Goal: Task Accomplishment & Management: Manage account settings

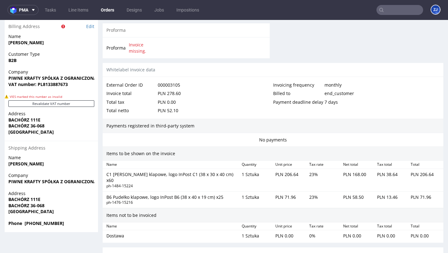
scroll to position [400, 0]
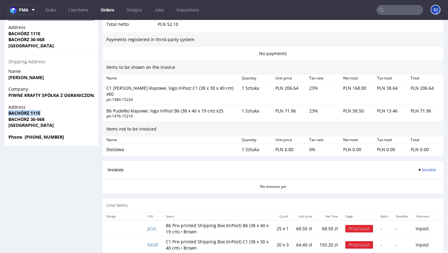
drag, startPoint x: 45, startPoint y: 111, endPoint x: 8, endPoint y: 110, distance: 37.0
click at [8, 110] on div "Address BACHÓRZ 111E BACHÓRZ 36-068 Poland" at bounding box center [51, 119] width 93 height 30
copy strong "BACHÓRZ 111E"
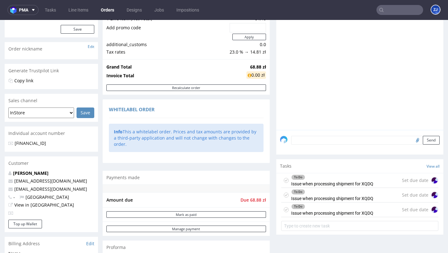
scroll to position [188, 0]
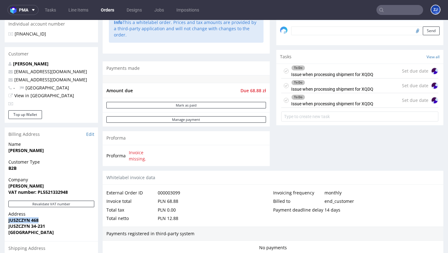
drag, startPoint x: 9, startPoint y: 220, endPoint x: 65, endPoint y: 219, distance: 56.0
click at [65, 219] on span "JUSZCZYN 468" at bounding box center [51, 220] width 86 height 6
copy strong "JUSZCZYN 468"
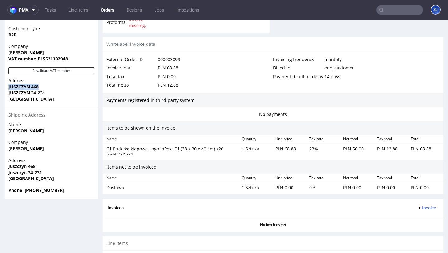
scroll to position [355, 0]
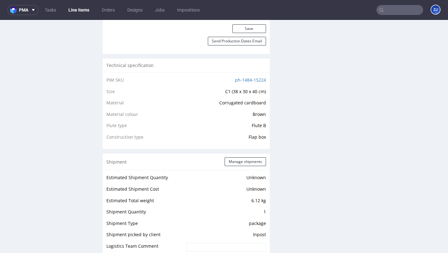
scroll to position [482, 0]
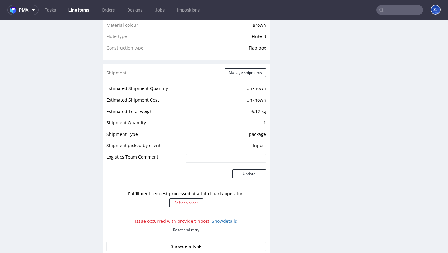
click at [183, 236] on div "Issue occurred with provider: inpost . Show details Reset and retry" at bounding box center [186, 228] width 160 height 27
click at [183, 231] on button "Reset and retry" at bounding box center [186, 229] width 35 height 9
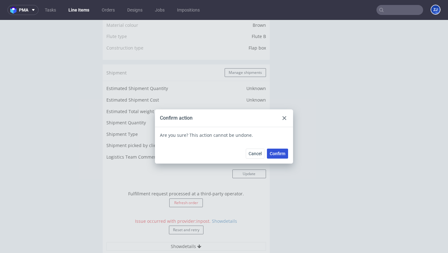
click at [280, 153] on span "Confirm" at bounding box center [278, 153] width 16 height 4
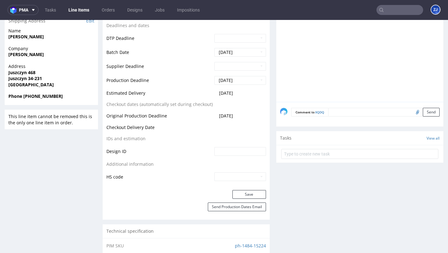
scroll to position [0, 0]
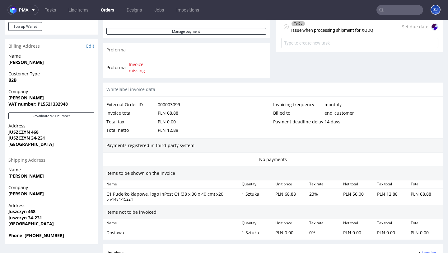
scroll to position [355, 0]
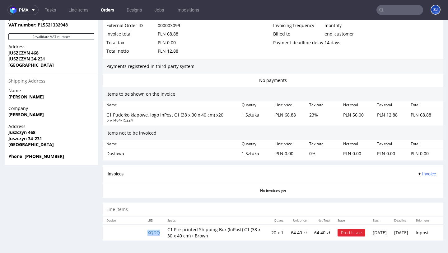
click at [148, 232] on td "XQDQ" at bounding box center [154, 232] width 20 height 16
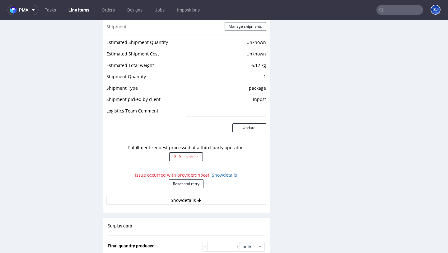
scroll to position [579, 0]
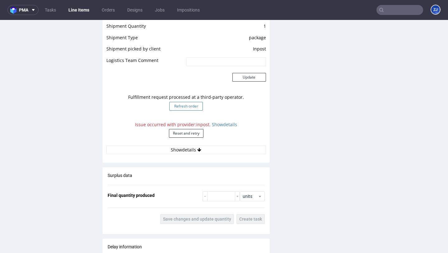
click at [187, 107] on button "Refresh order" at bounding box center [186, 106] width 34 height 9
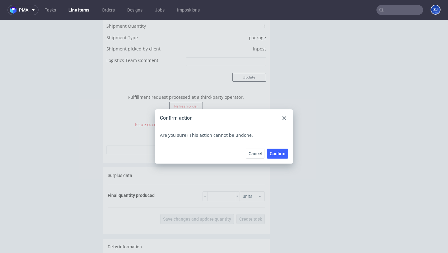
click at [283, 118] on use at bounding box center [285, 118] width 4 height 4
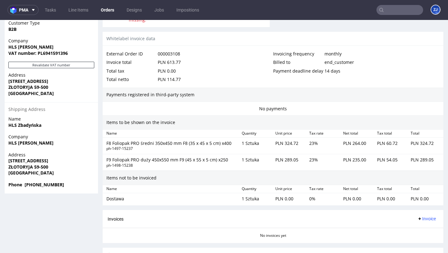
scroll to position [230, 0]
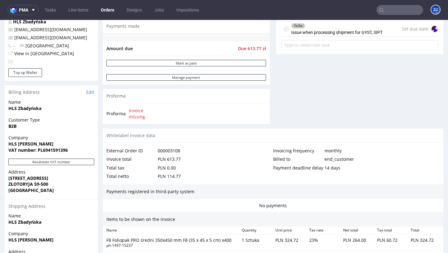
click at [347, 44] on form at bounding box center [359, 45] width 157 height 15
click at [347, 36] on div "To Do Issue when processing shipment for GYST, SIPT" at bounding box center [337, 29] width 92 height 14
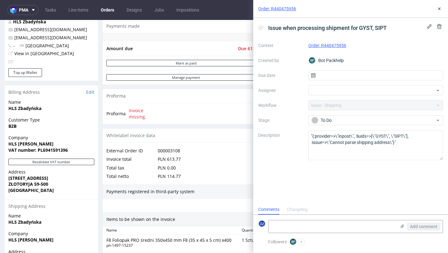
scroll to position [5, 0]
click at [438, 7] on icon at bounding box center [439, 8] width 5 height 5
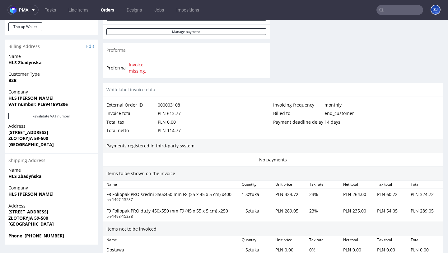
scroll to position [382, 0]
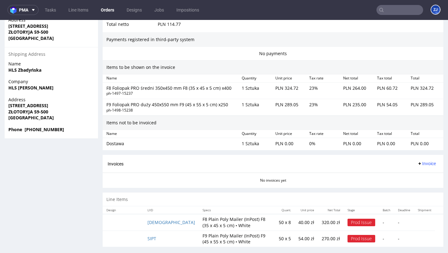
drag, startPoint x: 68, startPoint y: 103, endPoint x: 3, endPoint y: 103, distance: 64.7
copy strong "WOJSKA POLSKIEGO 23C"
click at [21, 109] on span "ZŁOTORYJA 59-500" at bounding box center [51, 112] width 86 height 6
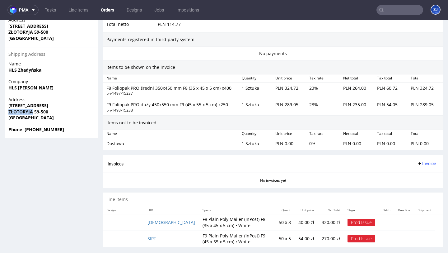
copy strong "ZŁOTORYJA"
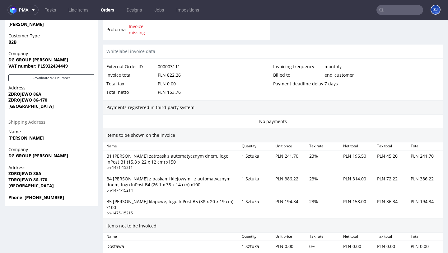
scroll to position [161, 0]
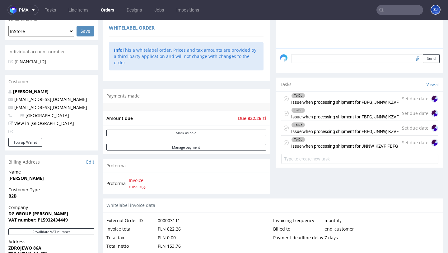
click at [354, 98] on div "To Do" at bounding box center [345, 95] width 107 height 5
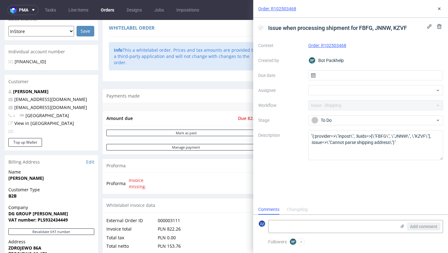
scroll to position [5, 0]
click at [442, 8] on icon at bounding box center [439, 8] width 5 height 5
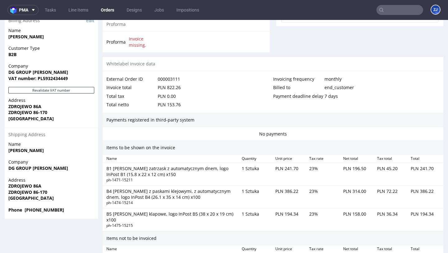
scroll to position [304, 0]
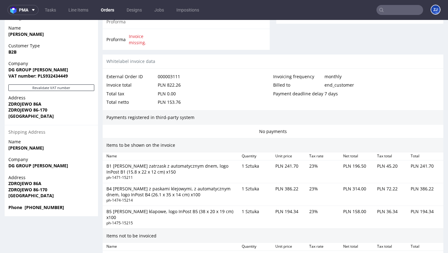
click at [24, 184] on strong "ZDROJEWO 86A" at bounding box center [24, 183] width 33 height 6
click at [49, 183] on span "ZDROJEWO 86A" at bounding box center [51, 183] width 86 height 6
drag, startPoint x: 49, startPoint y: 183, endPoint x: 1, endPoint y: 183, distance: 47.9
click at [1, 183] on div "Order R102503468 (000003111) 14.10.2025 08:03 AM Mark this order as problematic…" at bounding box center [224, 58] width 448 height 654
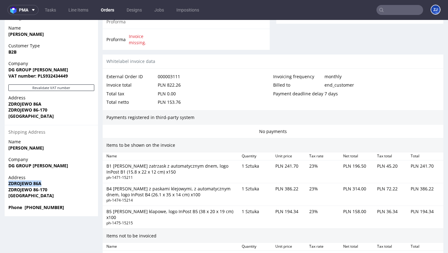
copy strong "ZDROJEWO 86A"
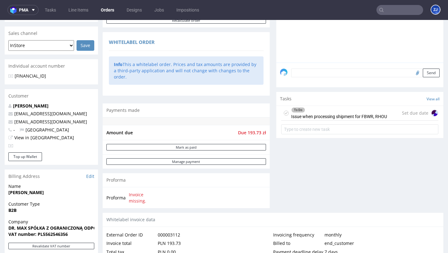
scroll to position [127, 0]
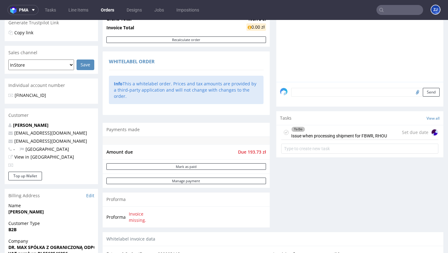
click at [310, 132] on div "To Do" at bounding box center [339, 129] width 95 height 5
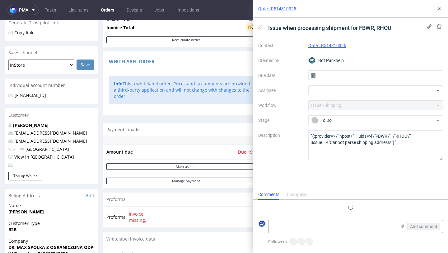
scroll to position [5, 0]
click at [440, 12] on button at bounding box center [439, 8] width 7 height 7
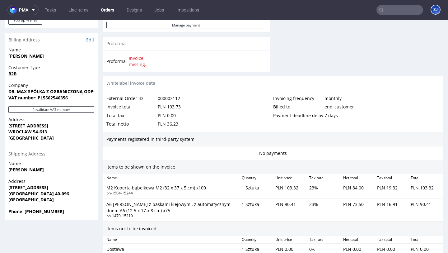
scroll to position [281, 0]
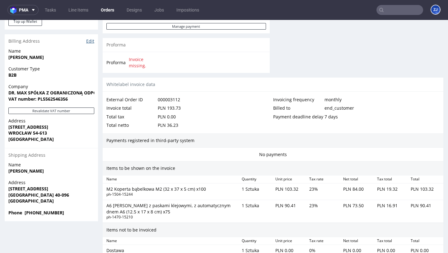
click at [90, 42] on link "Edit" at bounding box center [90, 41] width 8 height 6
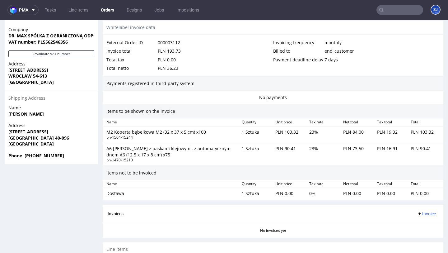
scroll to position [388, 0]
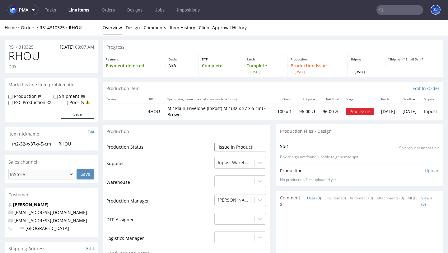
click at [239, 150] on select "Waiting for Artwork Waiting for Diecut Waiting for Mockup Waiting for DTP Waiti…" at bounding box center [240, 147] width 52 height 9
click at [214, 143] on select "Waiting for Artwork Waiting for Diecut Waiting for Mockup Waiting for DTP Waiti…" at bounding box center [240, 147] width 52 height 9
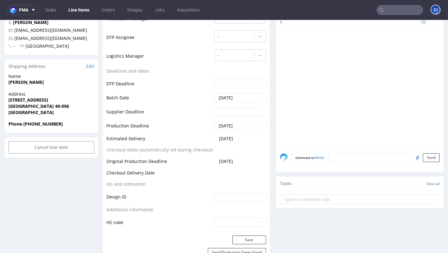
scroll to position [290, 0]
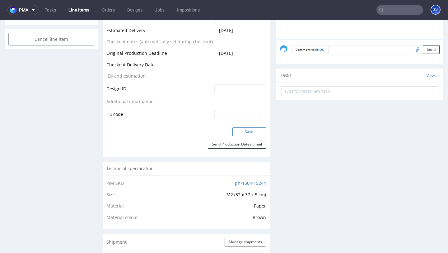
click at [245, 131] on button "Save" at bounding box center [249, 131] width 34 height 9
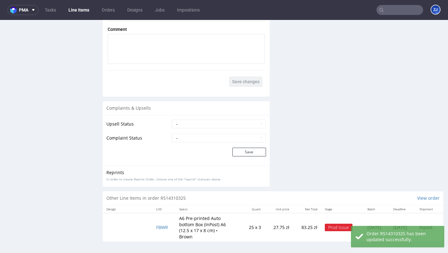
scroll to position [832, 0]
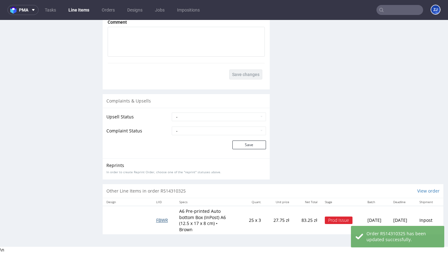
click at [159, 219] on span "FBWR" at bounding box center [162, 220] width 12 height 6
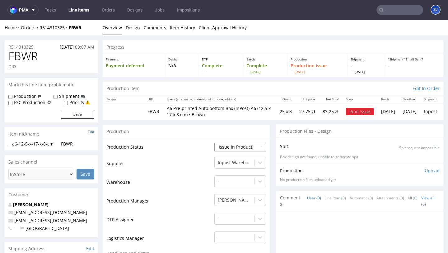
click at [239, 148] on select "Waiting for Artwork Waiting for Diecut Waiting for Mockup Waiting for DTP Waiti…" at bounding box center [240, 147] width 52 height 9
select select "sent_to_warehouse_fulfillment"
click at [214, 143] on select "Waiting for Artwork Waiting for Diecut Waiting for Mockup Waiting for DTP Waiti…" at bounding box center [240, 147] width 52 height 9
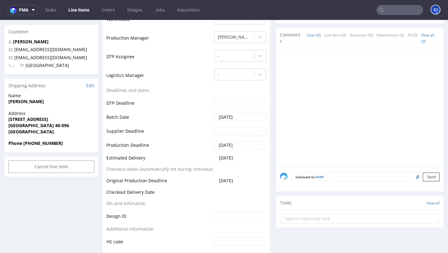
scroll to position [342, 0]
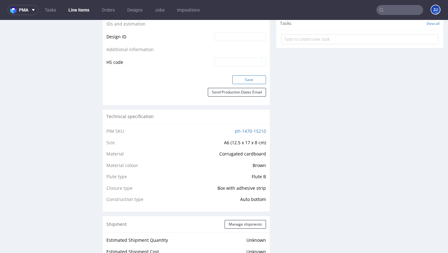
click at [258, 80] on button "Save" at bounding box center [249, 79] width 34 height 9
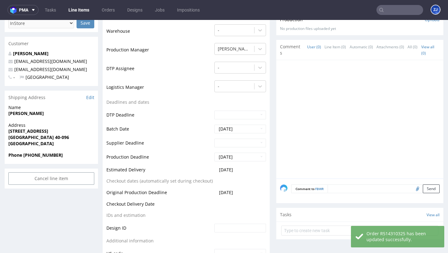
scroll to position [0, 0]
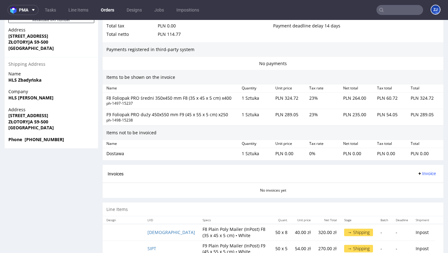
scroll to position [382, 0]
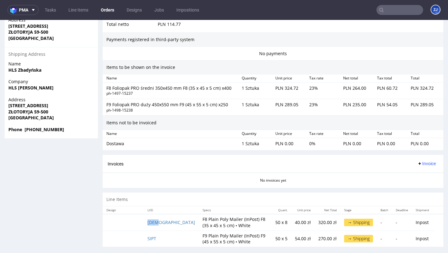
click at [152, 218] on td "[DEMOGRAPHIC_DATA]" at bounding box center [171, 222] width 55 height 16
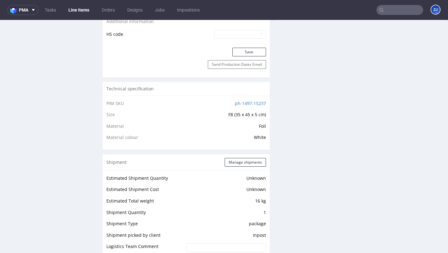
scroll to position [457, 0]
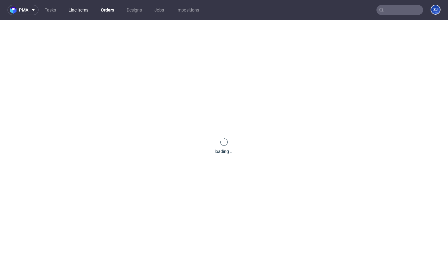
click at [71, 11] on link "Line Items" at bounding box center [78, 10] width 27 height 10
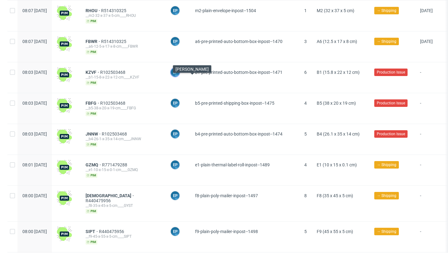
scroll to position [91, 0]
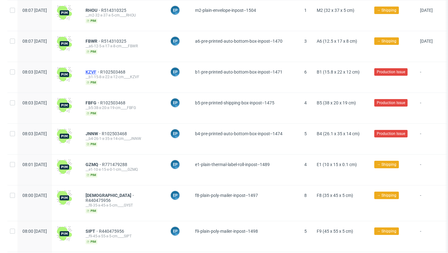
click at [100, 70] on span "KZVF" at bounding box center [93, 71] width 15 height 5
click at [100, 101] on span "FBFG" at bounding box center [93, 102] width 15 height 5
click at [102, 131] on span "JNNW" at bounding box center [94, 133] width 16 height 5
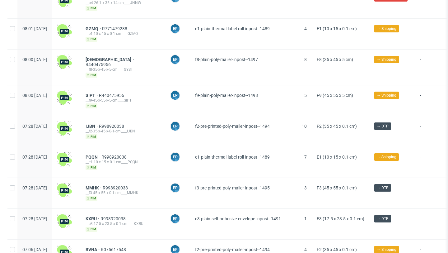
scroll to position [0, 0]
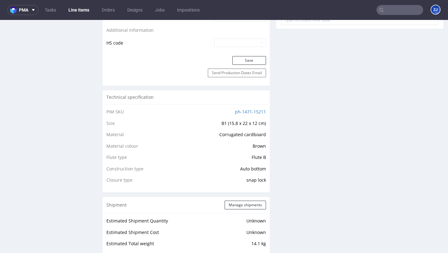
scroll to position [569, 0]
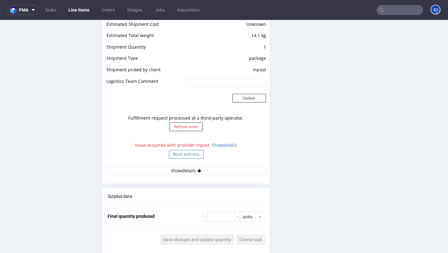
click at [191, 154] on button "Reset and retry" at bounding box center [186, 154] width 35 height 9
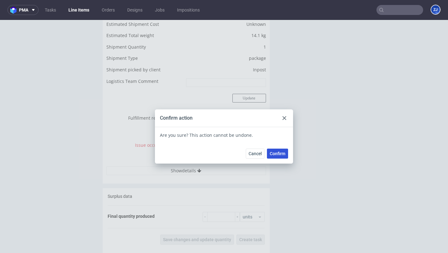
click at [267, 158] on button "Confirm" at bounding box center [277, 153] width 21 height 10
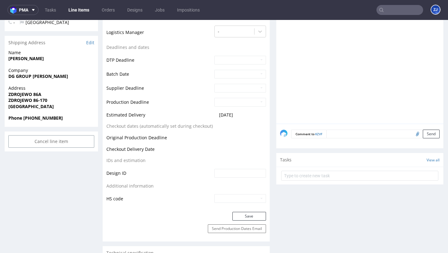
scroll to position [206, 0]
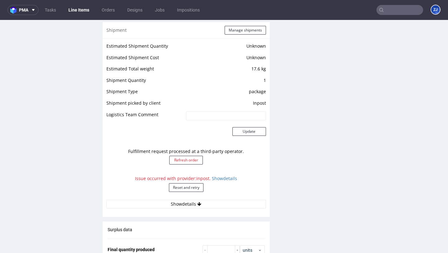
scroll to position [607, 0]
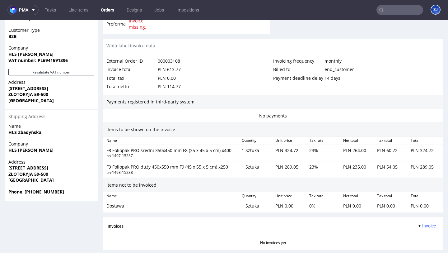
scroll to position [382, 0]
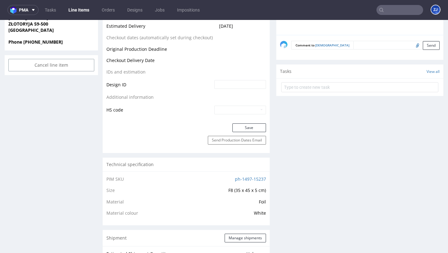
scroll to position [534, 0]
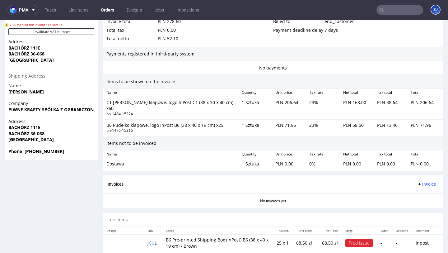
scroll to position [400, 0]
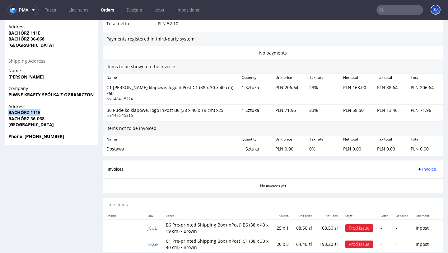
drag, startPoint x: 45, startPoint y: 112, endPoint x: 2, endPoint y: 112, distance: 43.3
copy strong "BACHÓRZ 111E"
